Goal: Use online tool/utility: Utilize a website feature to perform a specific function

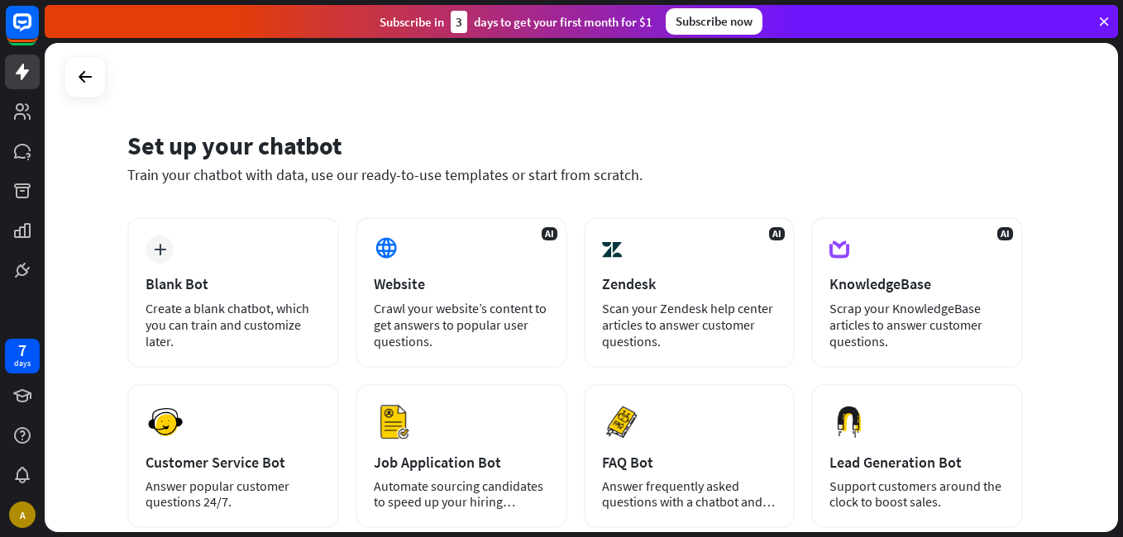
click at [265, 293] on div "Blank Bot" at bounding box center [233, 284] width 175 height 19
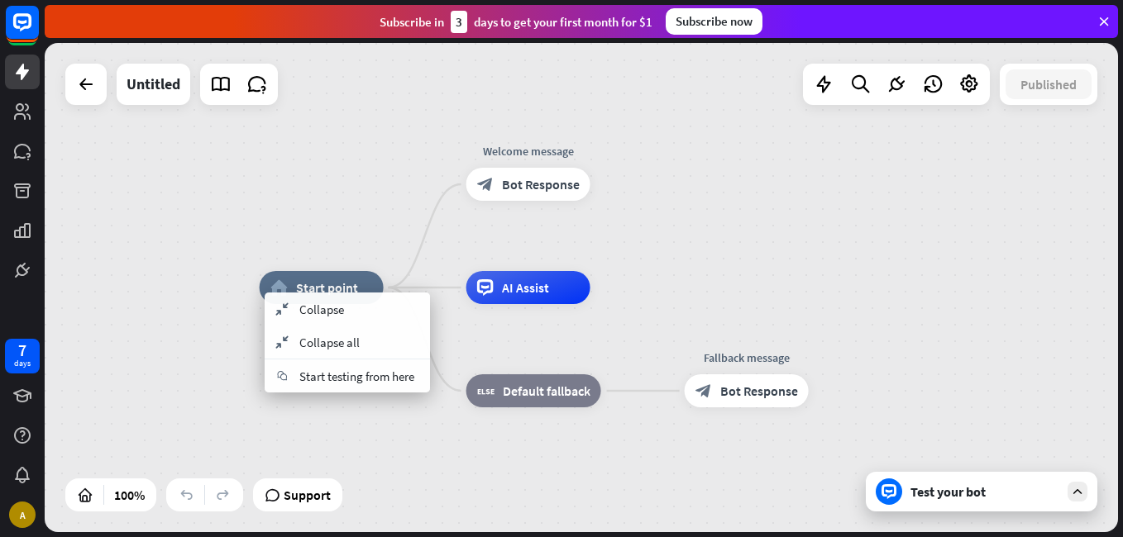
click at [416, 200] on div "home_2 Start point Welcome message block_bot_response Bot Response AI Assist bl…" at bounding box center [581, 287] width 1073 height 489
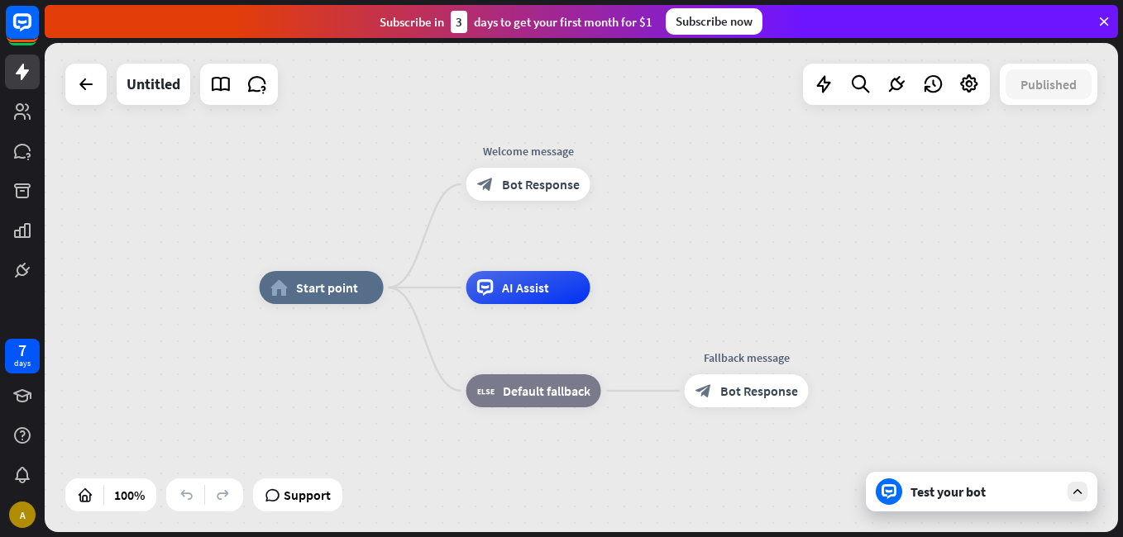
click at [461, 17] on div "3" at bounding box center [459, 22] width 17 height 22
drag, startPoint x: 461, startPoint y: 17, endPoint x: 714, endPoint y: 114, distance: 270.4
click at [714, 114] on div "home_2 Start point Welcome message block_bot_response Bot Response AI Assist bl…" at bounding box center [581, 287] width 1073 height 489
click at [732, 159] on div "home_2 Start point Welcome message block_bot_response Bot Response AI Assist bl…" at bounding box center [581, 287] width 1073 height 489
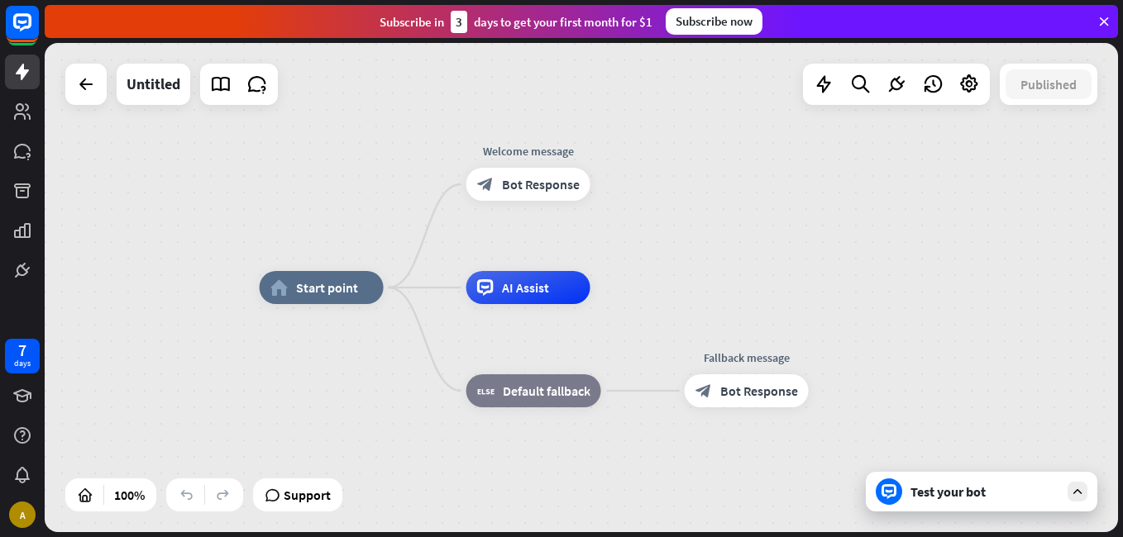
click at [732, 159] on div "home_2 Start point Welcome message block_bot_response Bot Response AI Assist bl…" at bounding box center [581, 287] width 1073 height 489
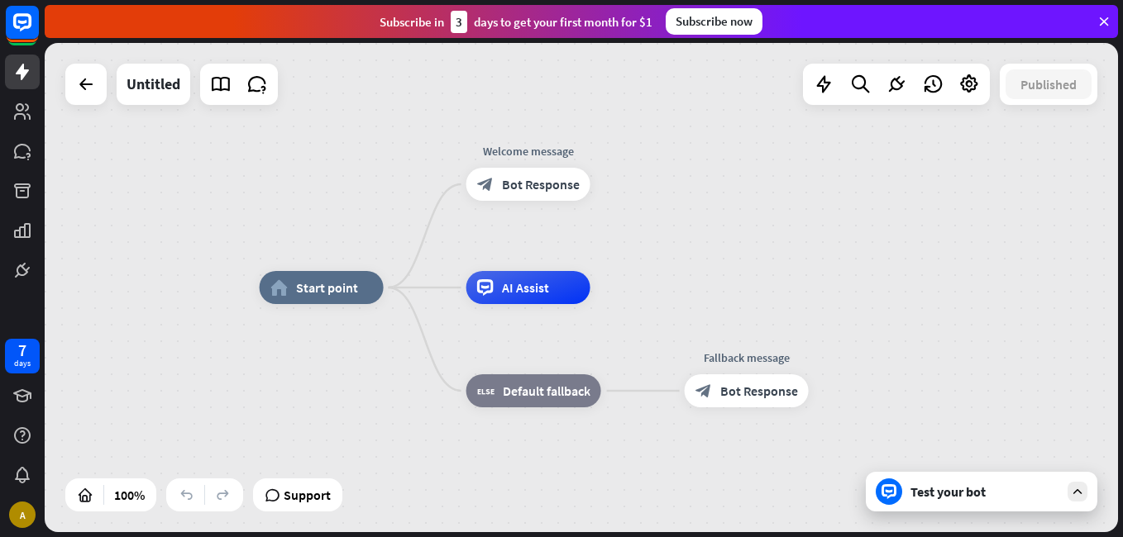
click at [732, 159] on div "home_2 Start point Welcome message block_bot_response Bot Response AI Assist bl…" at bounding box center [581, 287] width 1073 height 489
